Goal: Information Seeking & Learning: Learn about a topic

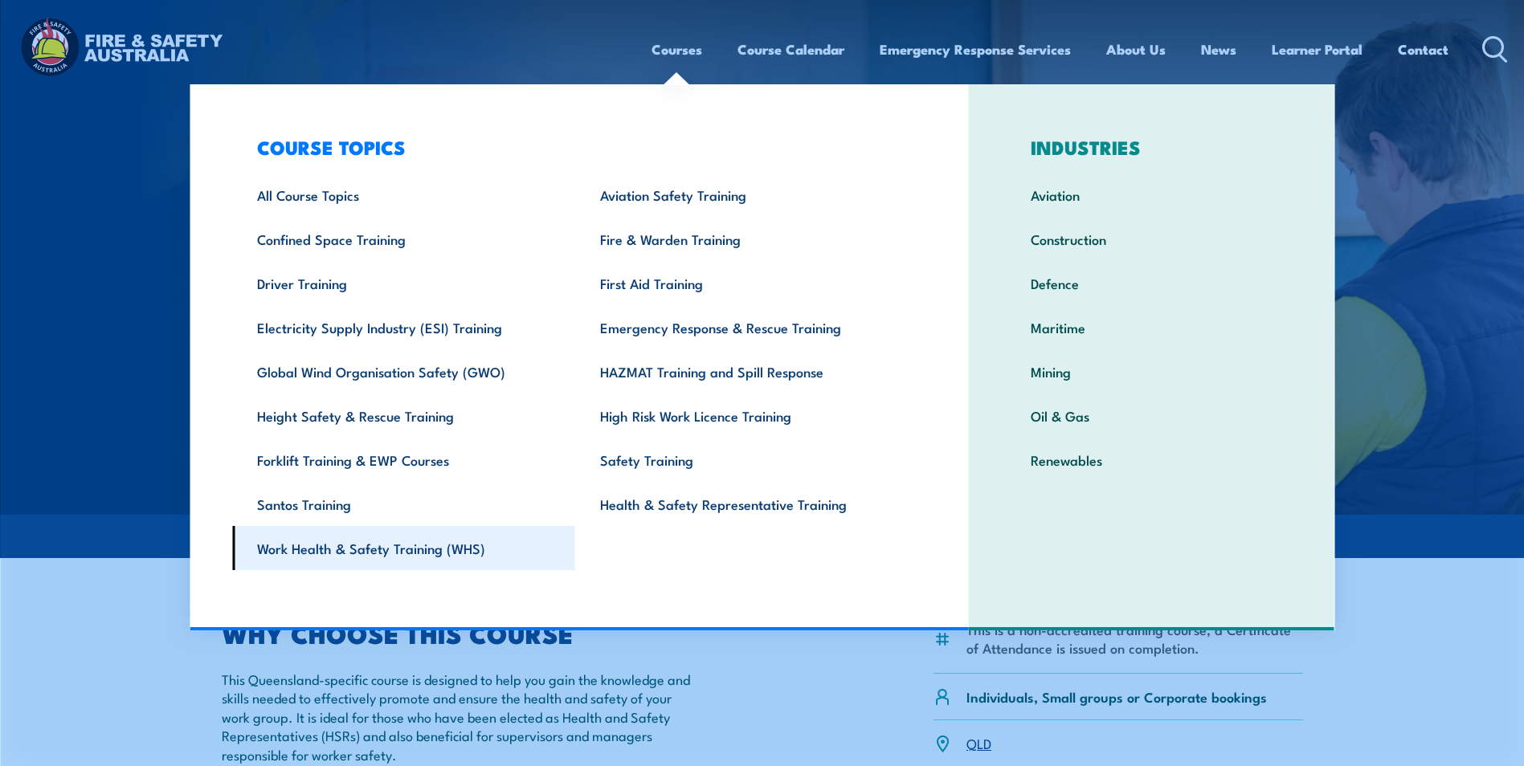
click at [459, 545] on link "Work Health & Safety Training (WHS)" at bounding box center [403, 548] width 343 height 44
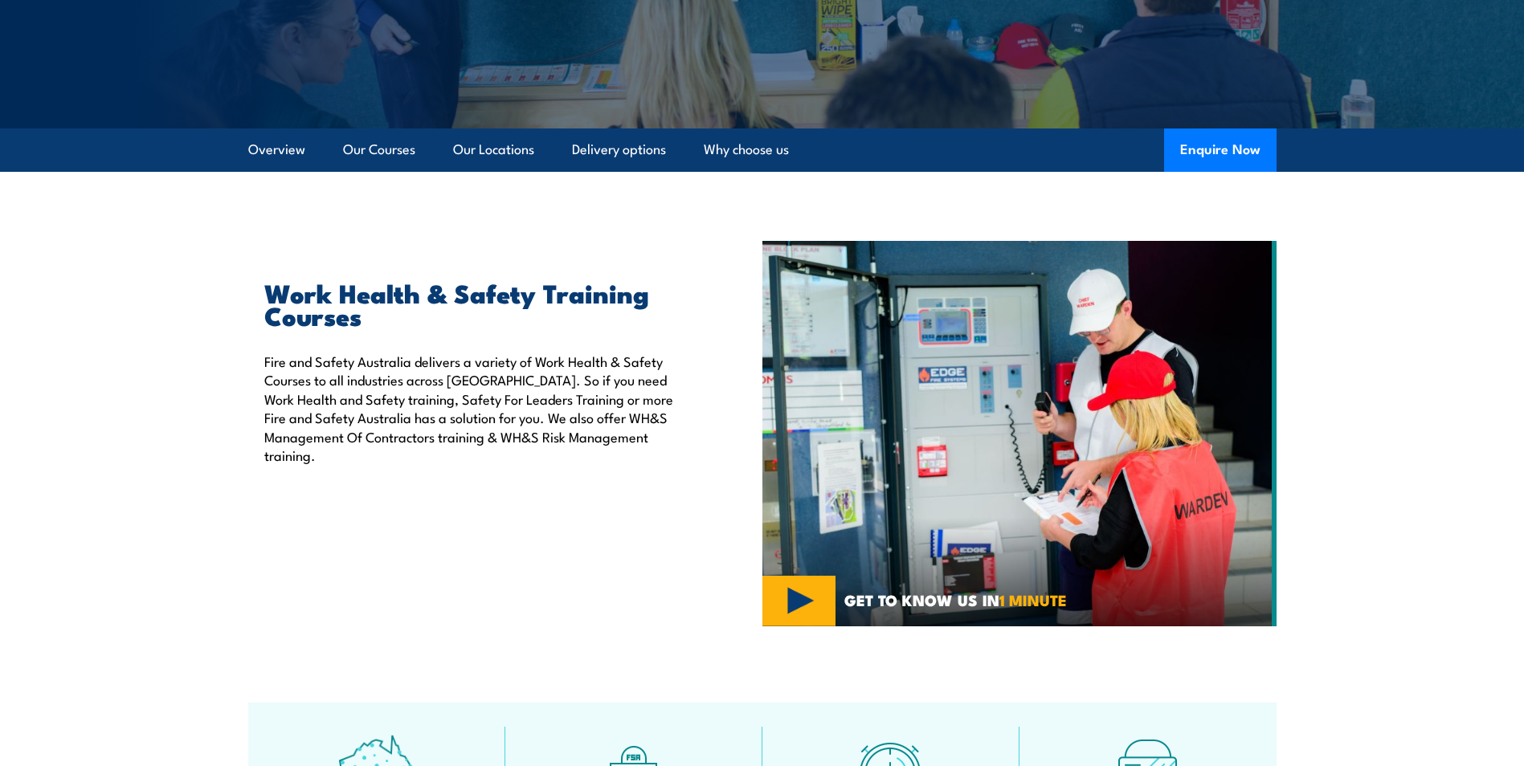
scroll to position [241, 0]
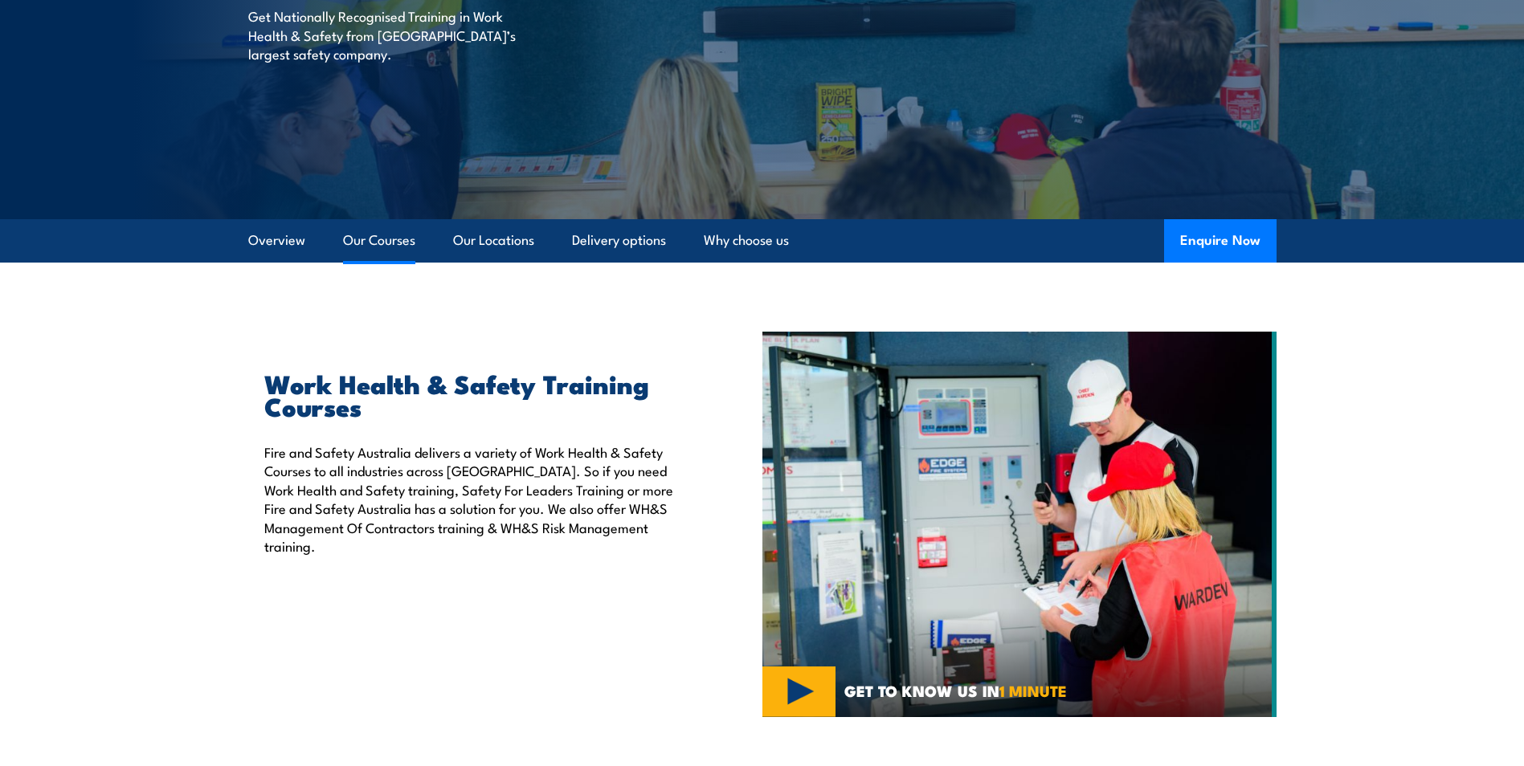
click at [378, 243] on link "Our Courses" at bounding box center [379, 240] width 72 height 43
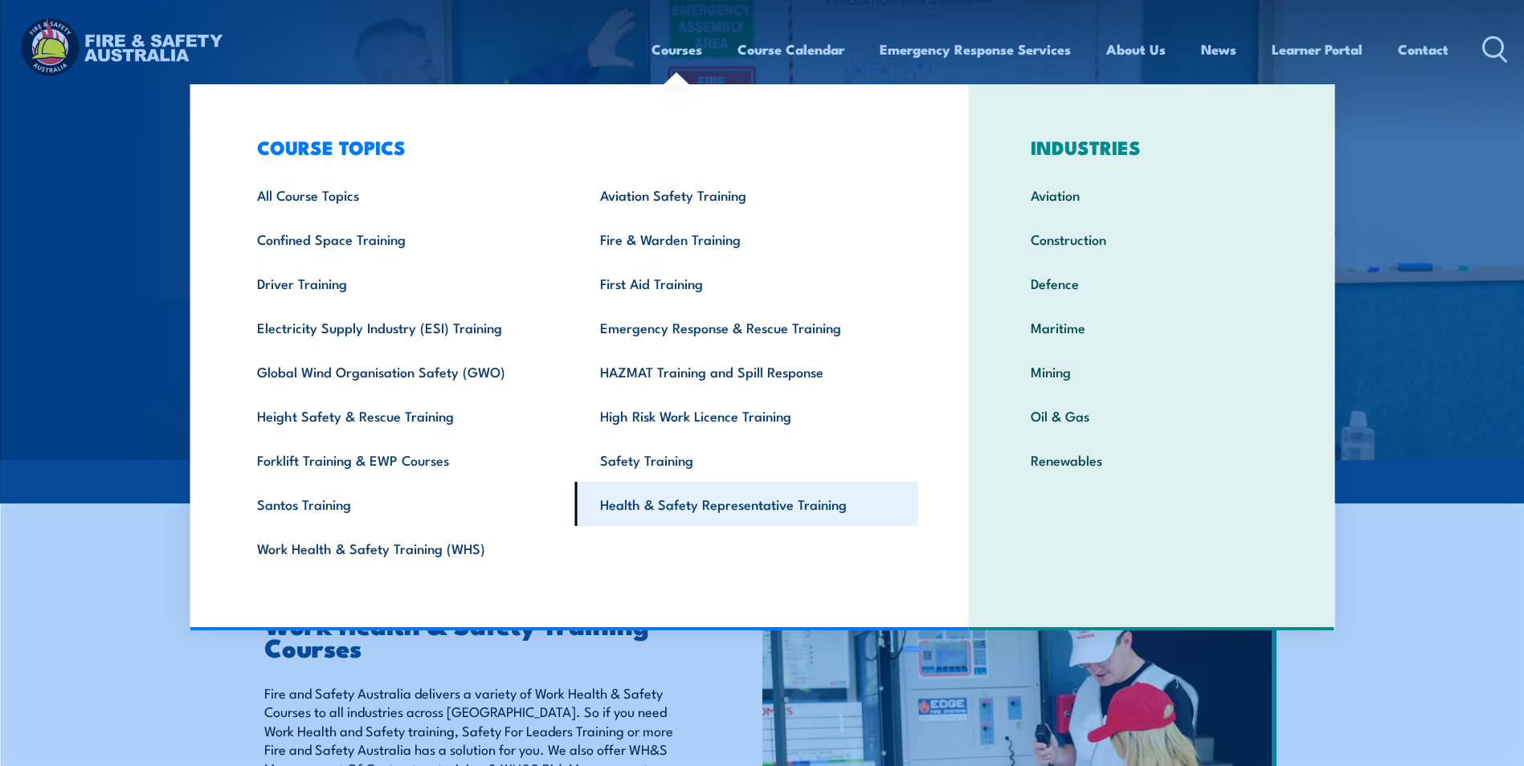
click at [652, 504] on link "Health & Safety Representative Training" at bounding box center [746, 504] width 343 height 44
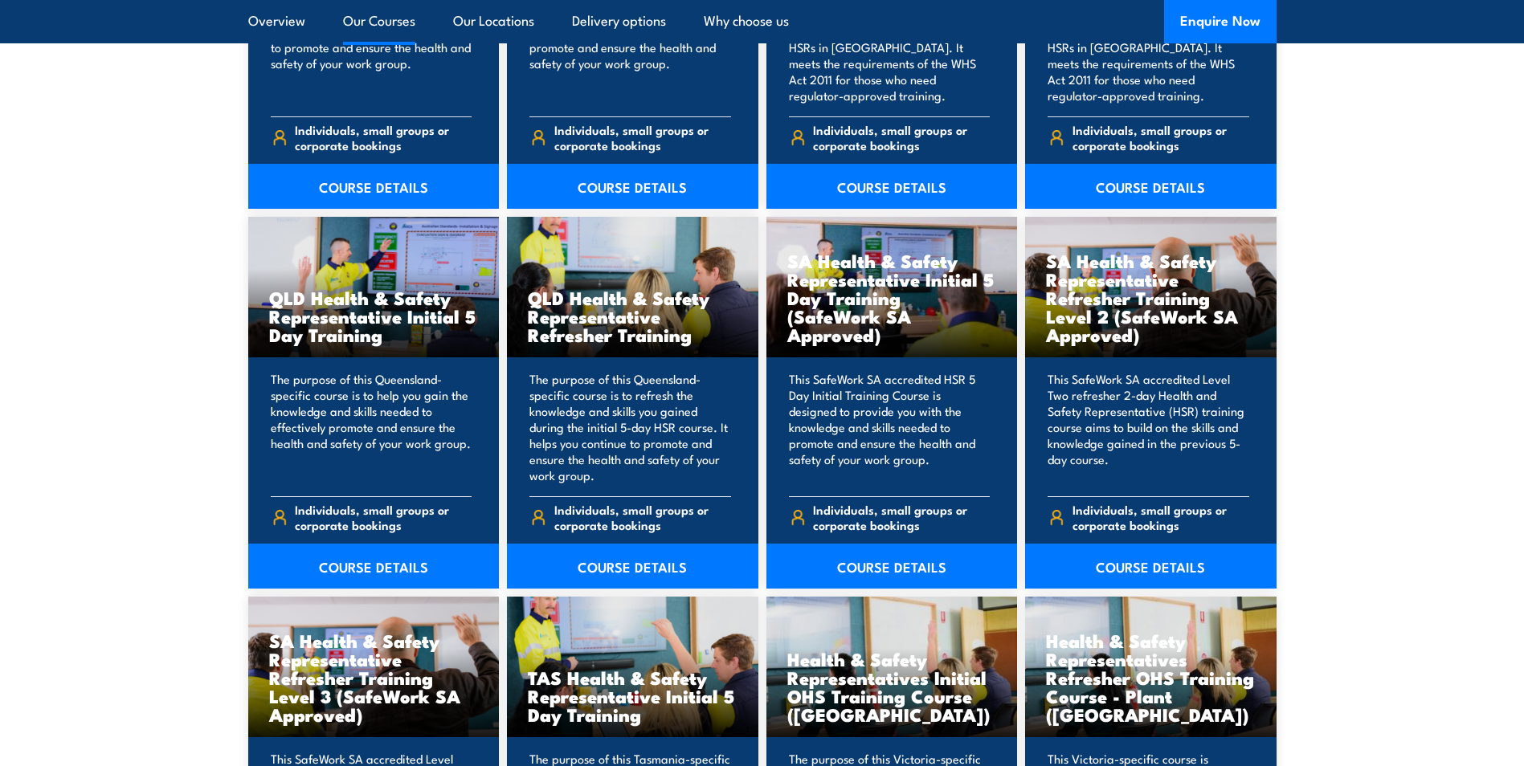
scroll to position [1928, 0]
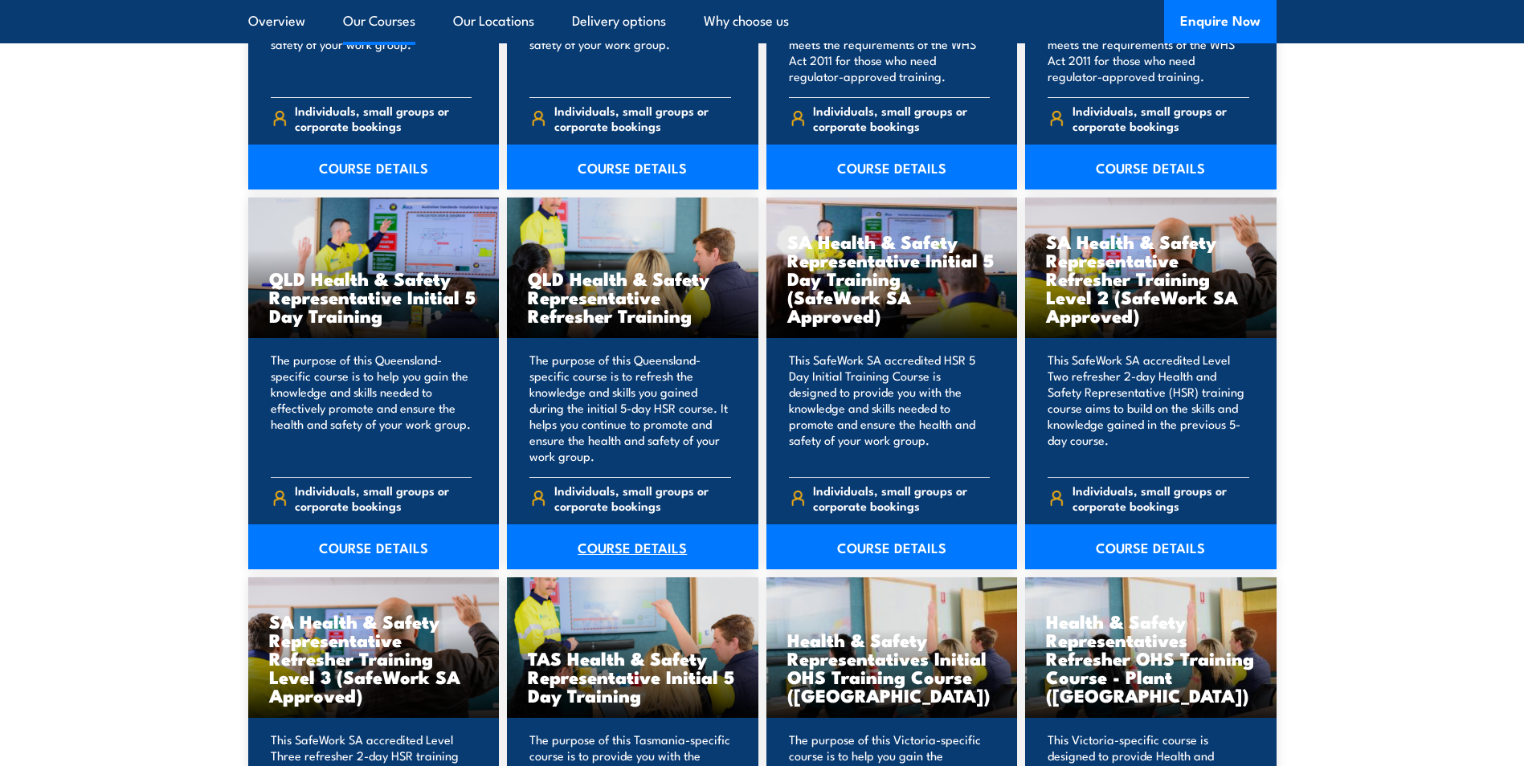
click at [643, 544] on link "COURSE DETAILS" at bounding box center [632, 547] width 251 height 45
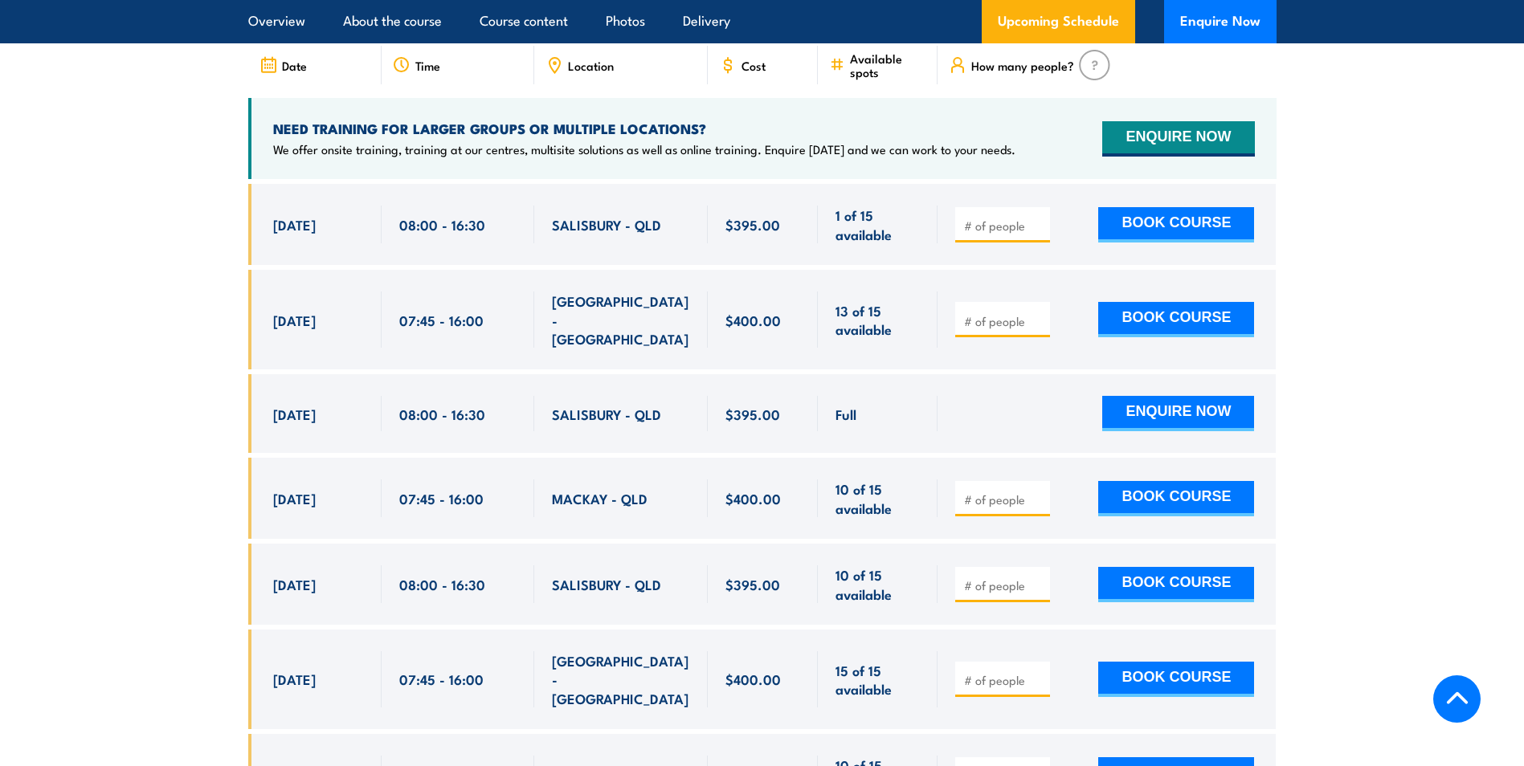
scroll to position [2892, 0]
